Goal: Task Accomplishment & Management: Manage account settings

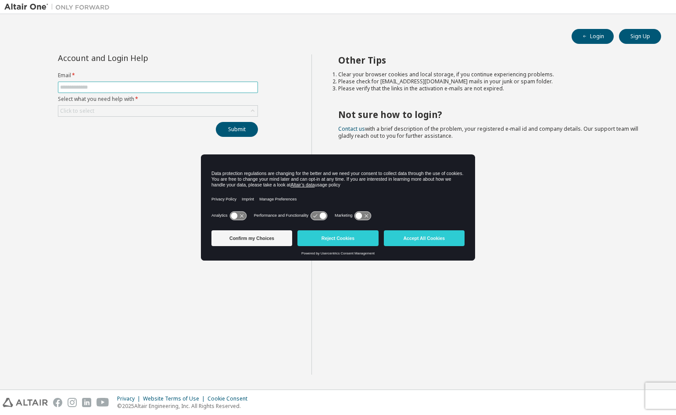
click at [90, 89] on input "text" at bounding box center [158, 87] width 196 height 7
type input "**********"
click at [100, 112] on div "Click to select" at bounding box center [157, 111] width 199 height 11
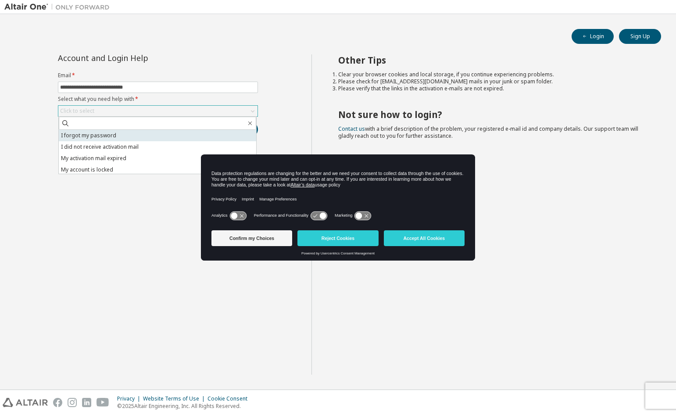
click at [100, 138] on li "I forgot my password" at bounding box center [157, 135] width 197 height 11
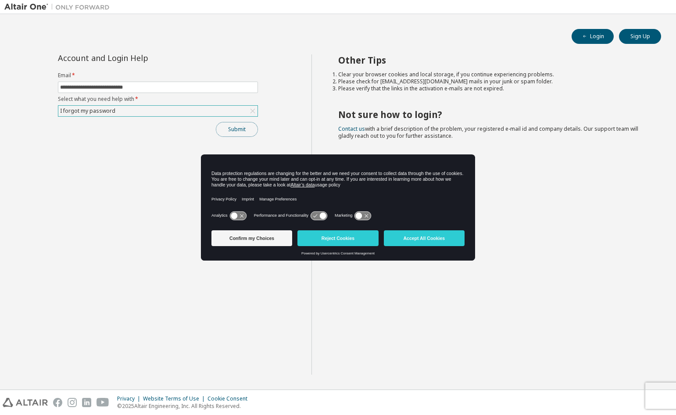
click at [236, 130] on button "Submit" at bounding box center [237, 129] width 42 height 15
click at [405, 235] on button "Accept All Cookies" at bounding box center [424, 238] width 81 height 16
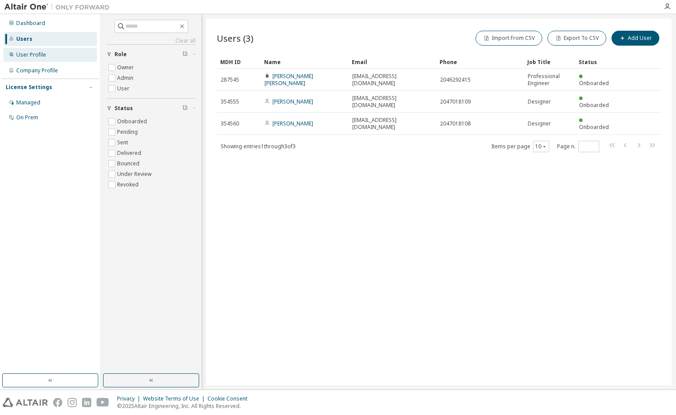
click at [27, 55] on div "User Profile" at bounding box center [31, 54] width 30 height 7
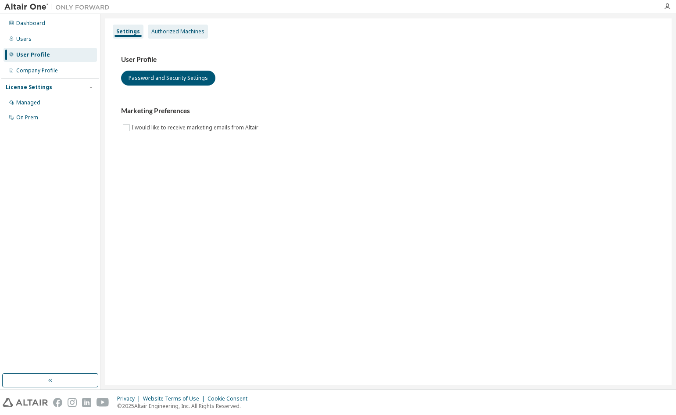
click at [174, 32] on div "Authorized Machines" at bounding box center [177, 31] width 53 height 7
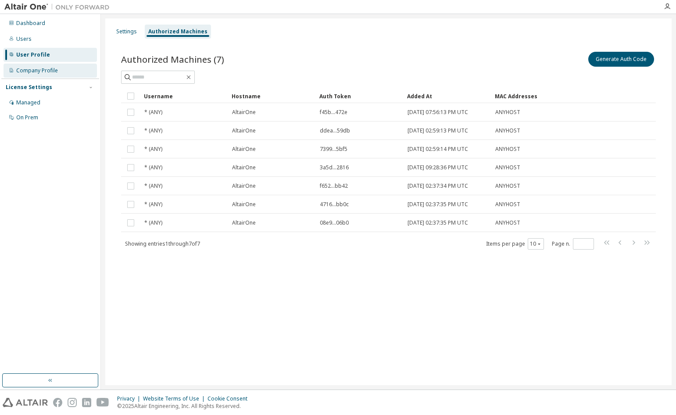
click at [44, 72] on div "Company Profile" at bounding box center [37, 70] width 42 height 7
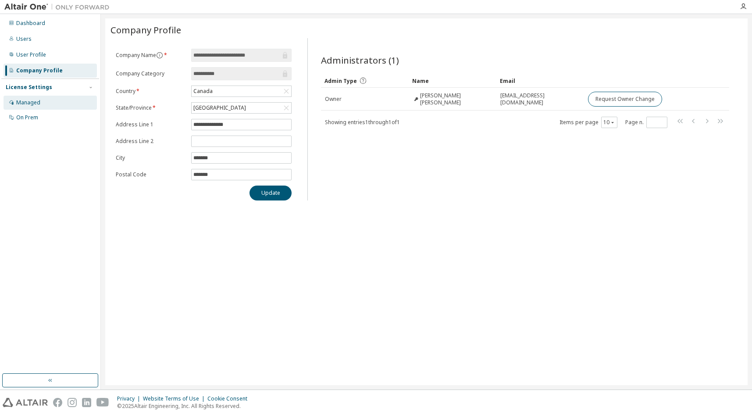
click at [37, 103] on div "Managed" at bounding box center [28, 102] width 24 height 7
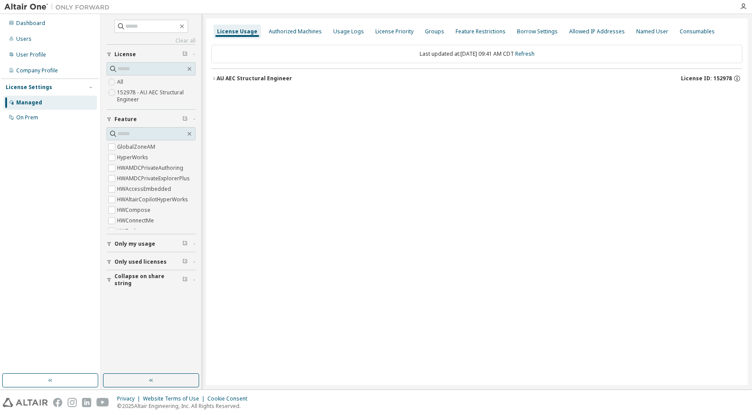
click at [147, 263] on span "Only used licenses" at bounding box center [141, 261] width 52 height 7
click at [216, 77] on icon "button" at bounding box center [213, 78] width 5 height 5
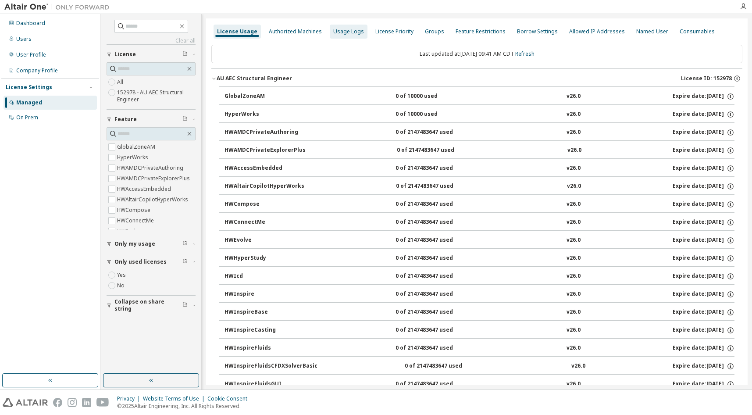
click at [337, 30] on div "Usage Logs" at bounding box center [348, 31] width 31 height 7
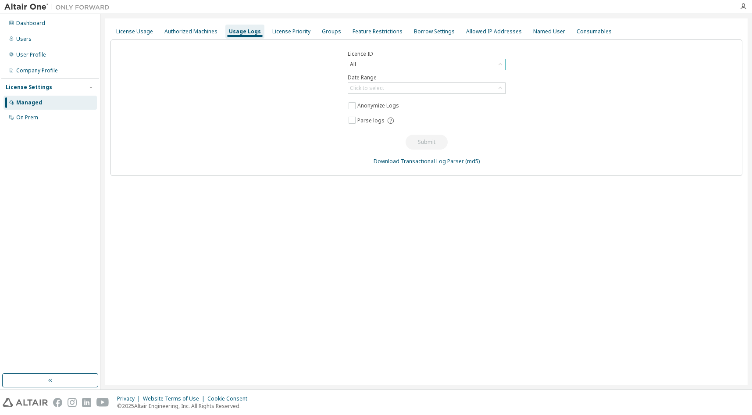
click at [472, 65] on div "All" at bounding box center [426, 64] width 157 height 11
click at [402, 88] on div "Click to select" at bounding box center [426, 88] width 157 height 11
click at [377, 124] on li "Year to date" at bounding box center [426, 123] width 155 height 11
click at [427, 140] on button "Submit" at bounding box center [427, 142] width 42 height 15
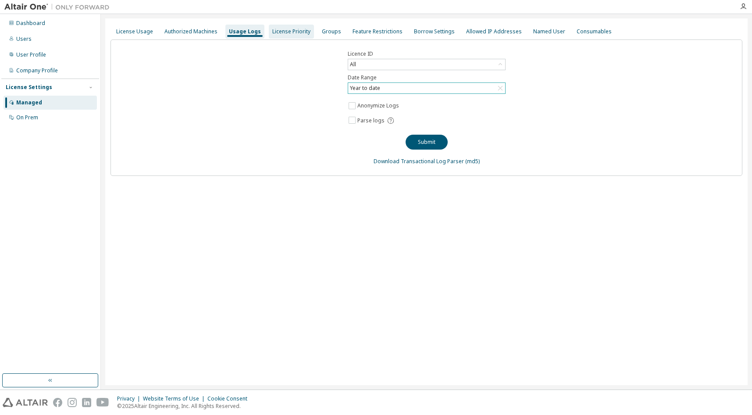
click at [285, 28] on div "License Priority" at bounding box center [291, 31] width 38 height 7
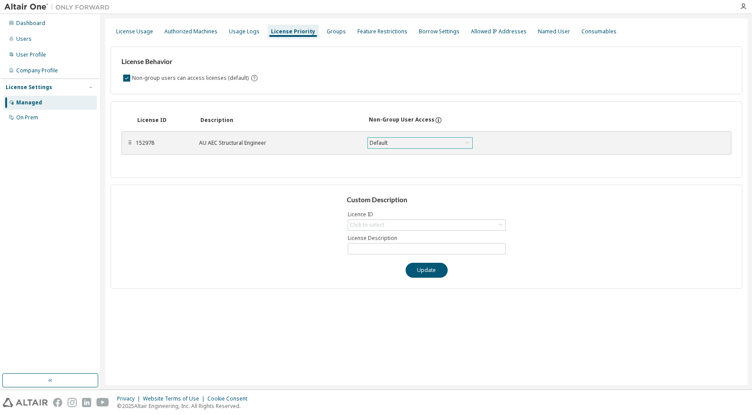
click at [401, 140] on div "Default" at bounding box center [420, 143] width 104 height 11
click at [350, 86] on div "License Behavior Non-group users can access licenses (default)" at bounding box center [427, 71] width 632 height 48
click at [377, 30] on div "Feature Restrictions" at bounding box center [383, 31] width 50 height 7
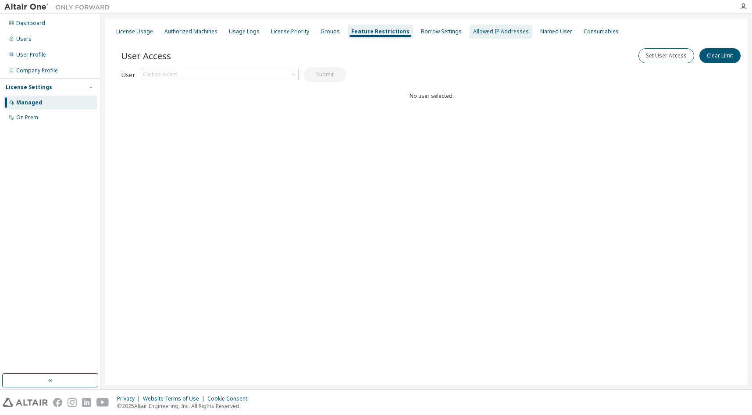
click at [473, 33] on div "Allowed IP Addresses" at bounding box center [501, 31] width 56 height 7
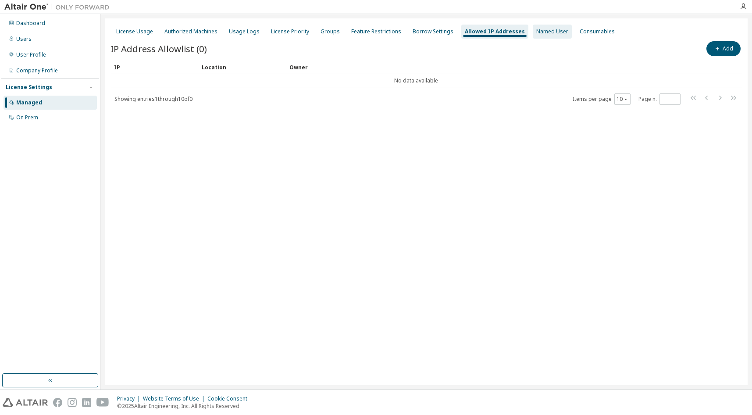
click at [537, 33] on div "Named User" at bounding box center [553, 31] width 32 height 7
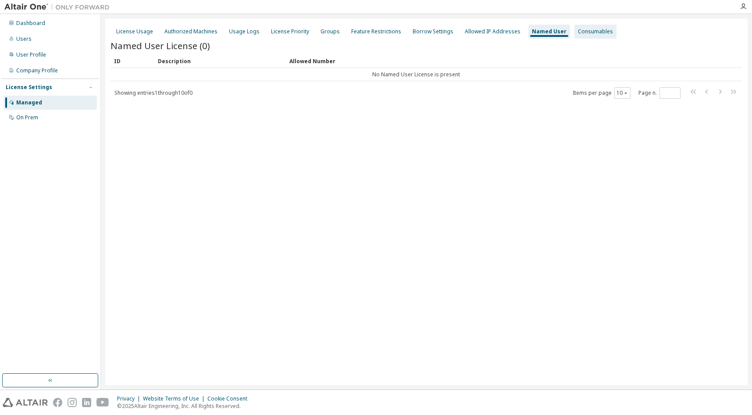
click at [578, 33] on div "Consumables" at bounding box center [595, 31] width 35 height 7
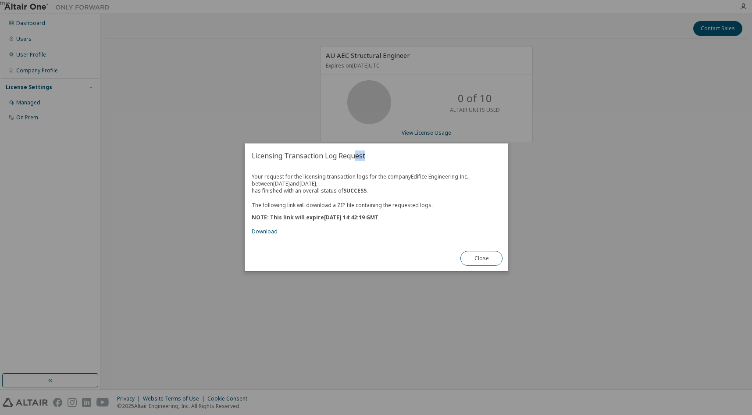
drag, startPoint x: 378, startPoint y: 158, endPoint x: 354, endPoint y: 163, distance: 25.1
click at [354, 163] on h2 "Licensing Transaction Log Request" at bounding box center [376, 155] width 263 height 25
click at [487, 264] on button "Close" at bounding box center [482, 258] width 42 height 15
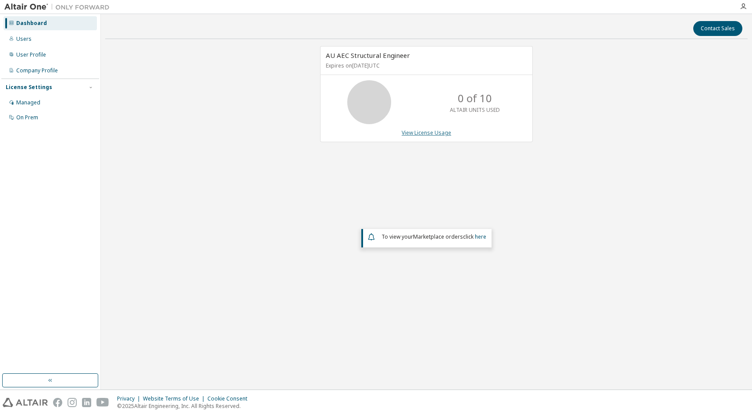
click at [439, 134] on link "View License Usage" at bounding box center [427, 132] width 50 height 7
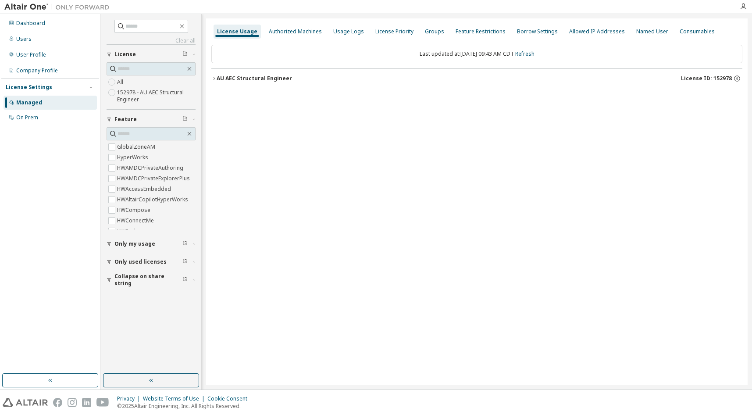
click at [215, 76] on icon "button" at bounding box center [213, 78] width 5 height 5
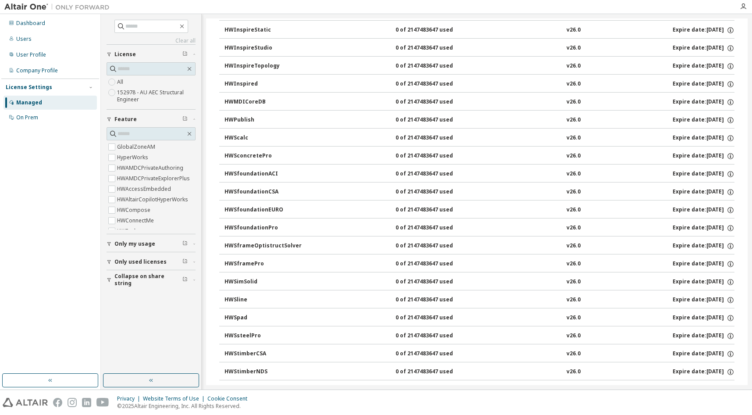
scroll to position [479, 0]
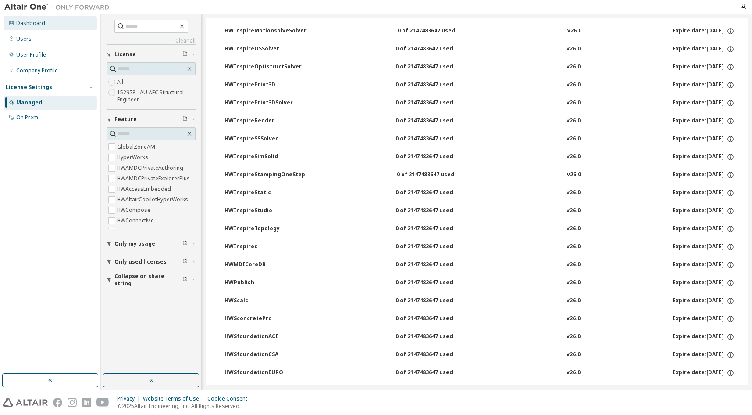
click at [26, 21] on div "Dashboard" at bounding box center [30, 23] width 29 height 7
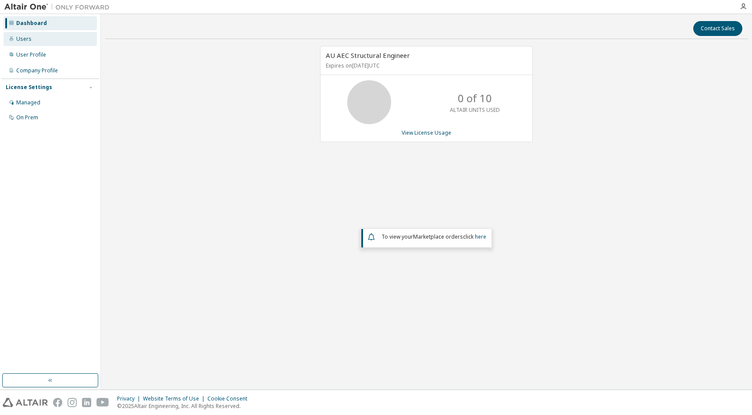
click at [24, 39] on div "Users" at bounding box center [23, 39] width 15 height 7
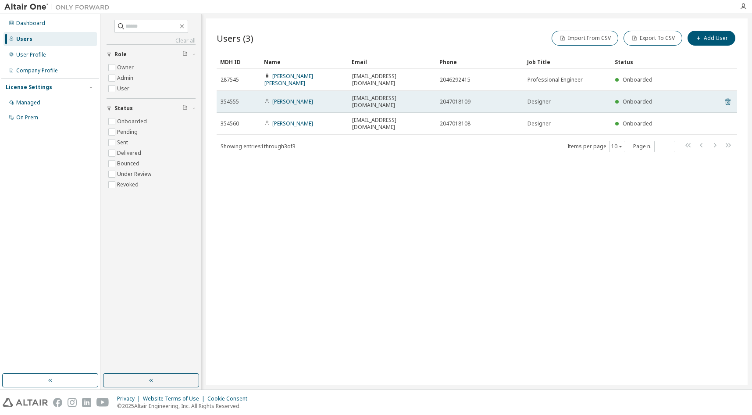
click at [370, 95] on span "[EMAIL_ADDRESS][DOMAIN_NAME]" at bounding box center [392, 102] width 80 height 14
